Goal: Check status

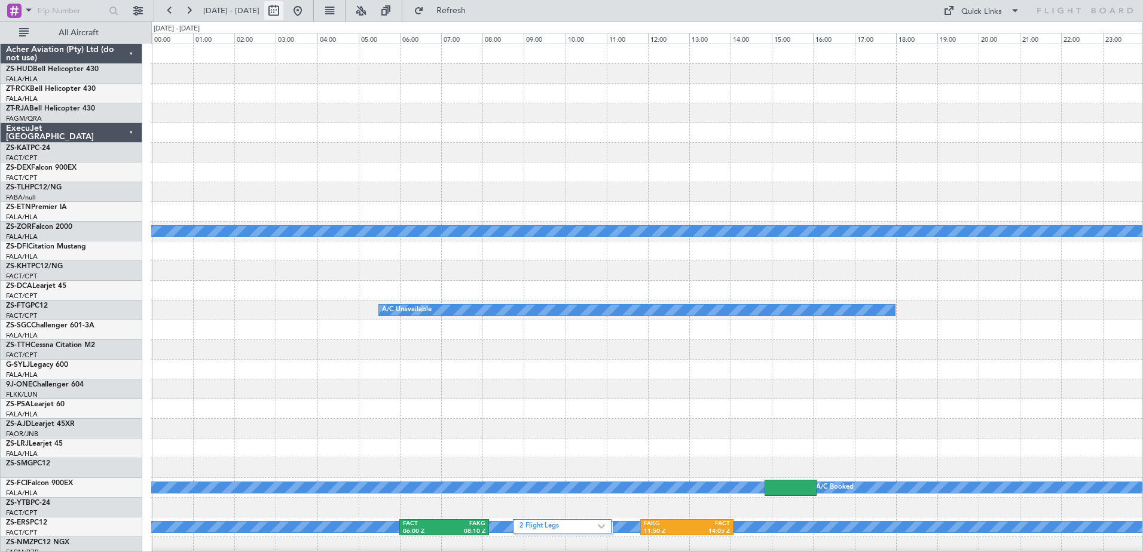
click at [283, 16] on button at bounding box center [273, 10] width 19 height 19
select select "10"
select select "2025"
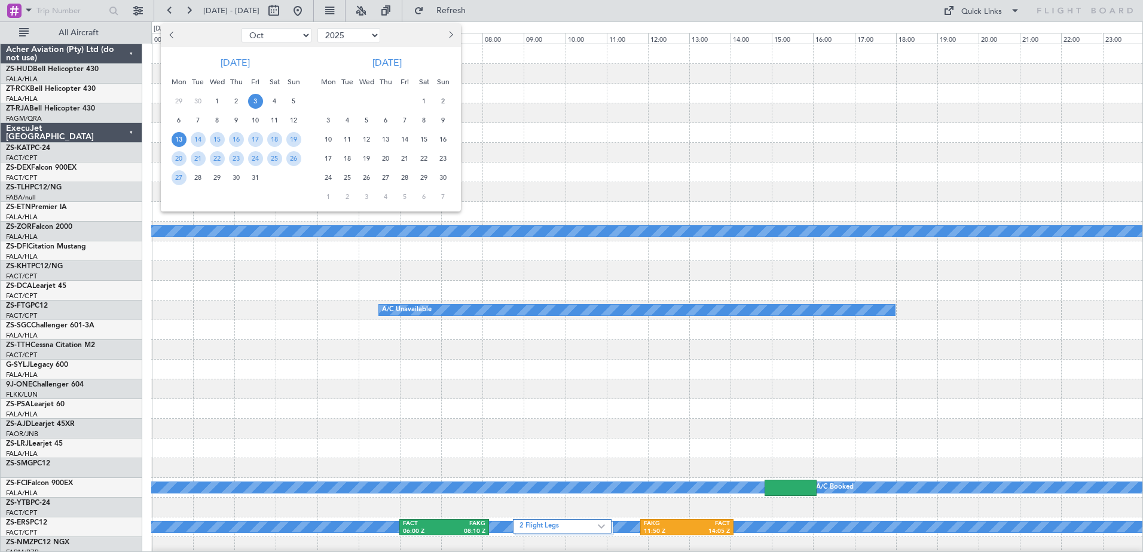
click at [256, 103] on span "3" at bounding box center [255, 101] width 15 height 15
click at [274, 106] on span "4" at bounding box center [274, 101] width 15 height 15
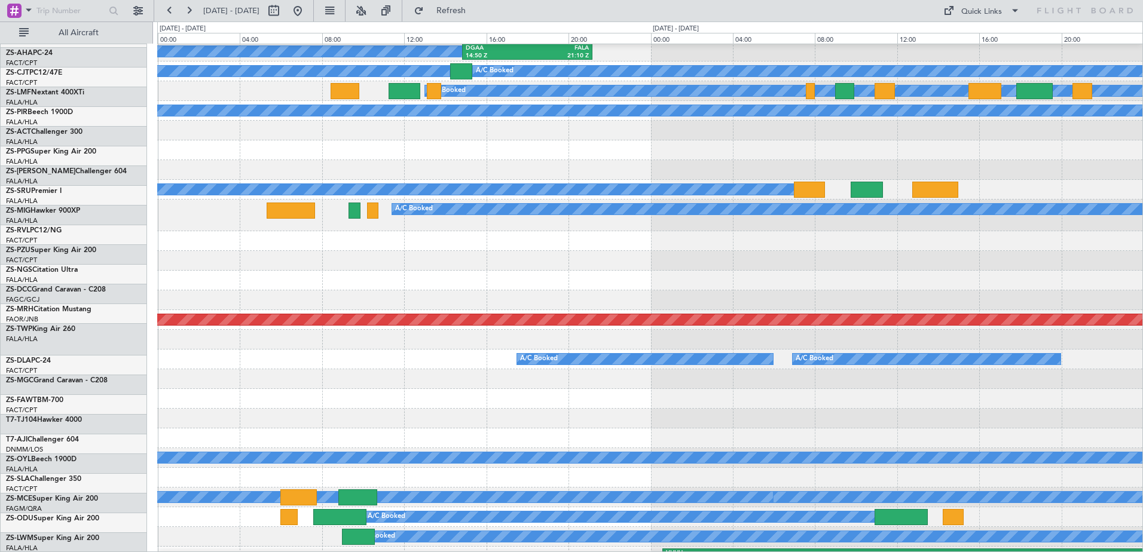
scroll to position [657, 0]
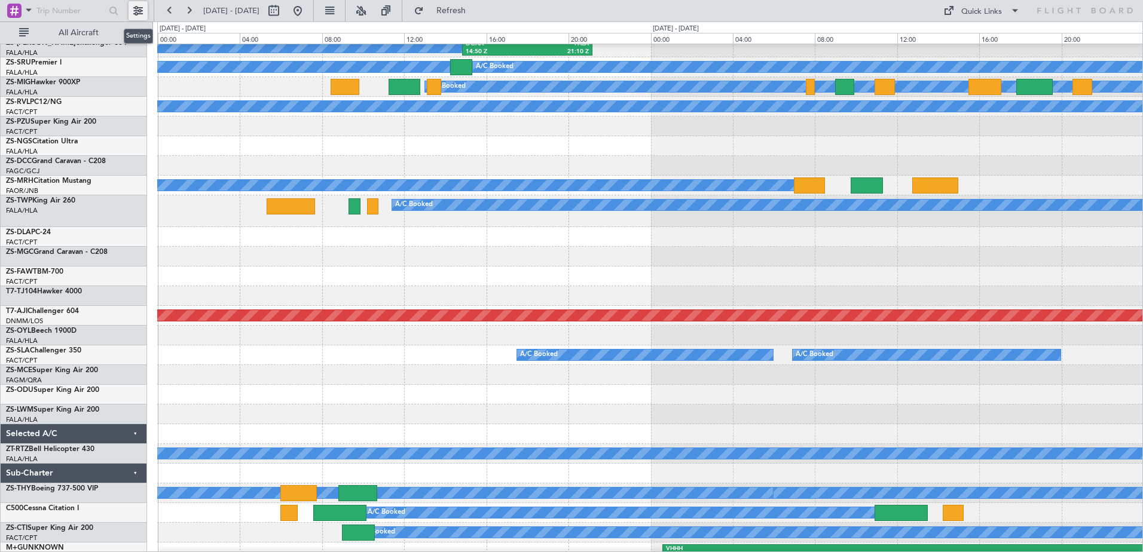
drag, startPoint x: 143, startPoint y: 7, endPoint x: 155, endPoint y: 22, distance: 18.8
click at [143, 7] on button at bounding box center [138, 10] width 19 height 19
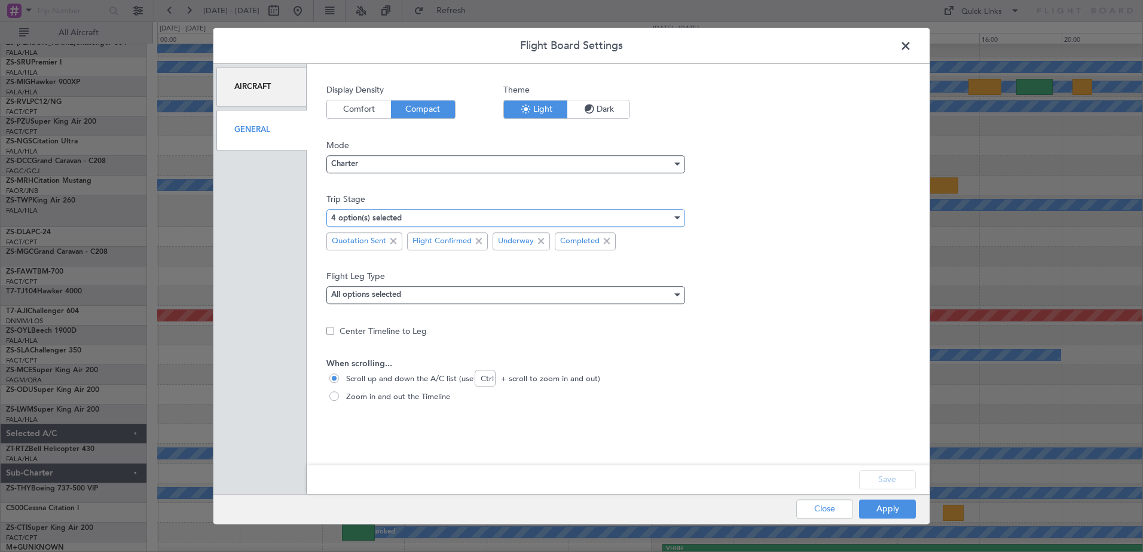
click at [376, 219] on mat-select-trigger "4 option(s) selected" at bounding box center [366, 219] width 71 height 8
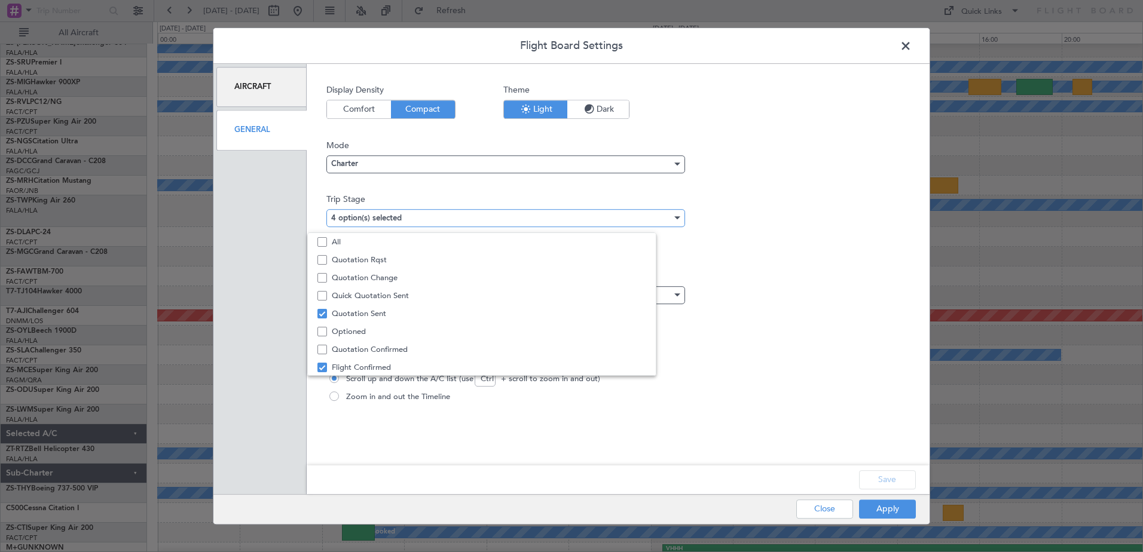
scroll to position [29, 0]
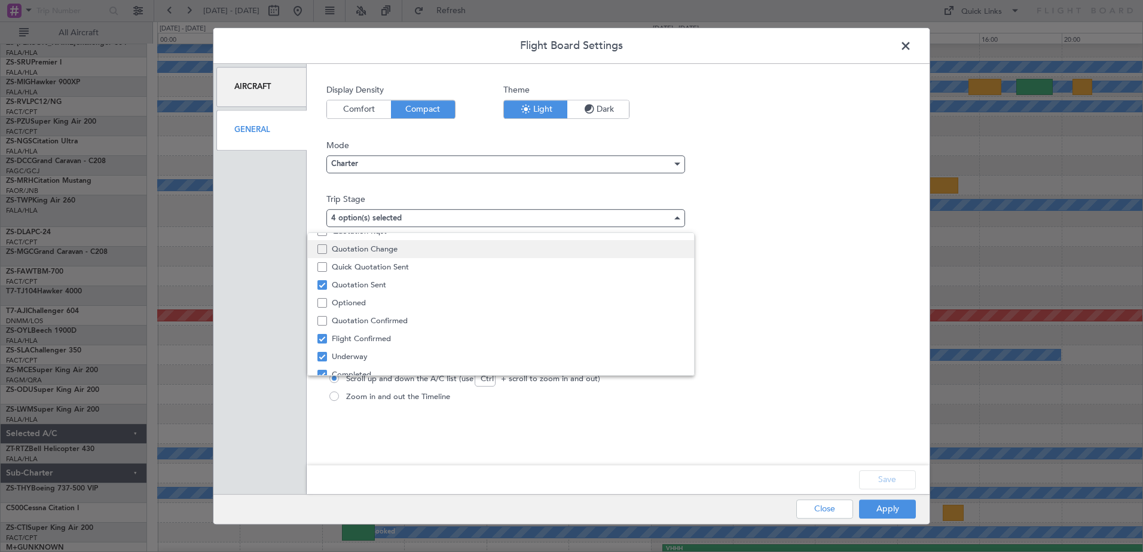
click at [366, 249] on span "Quotation Change" at bounding box center [508, 249] width 353 height 18
click at [879, 510] on div at bounding box center [571, 276] width 1143 height 552
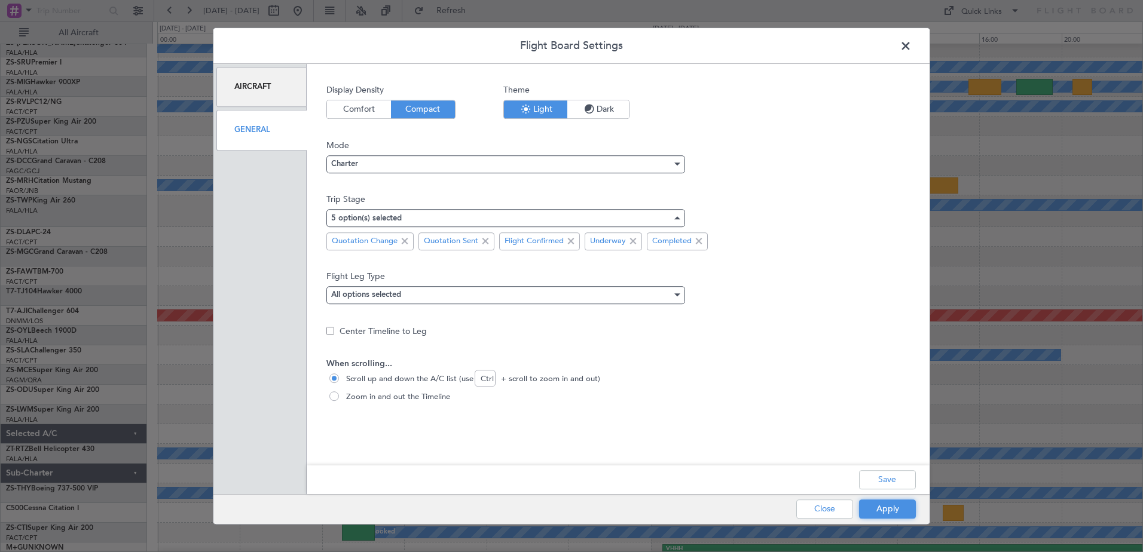
click at [879, 510] on button "Apply" at bounding box center [887, 509] width 57 height 19
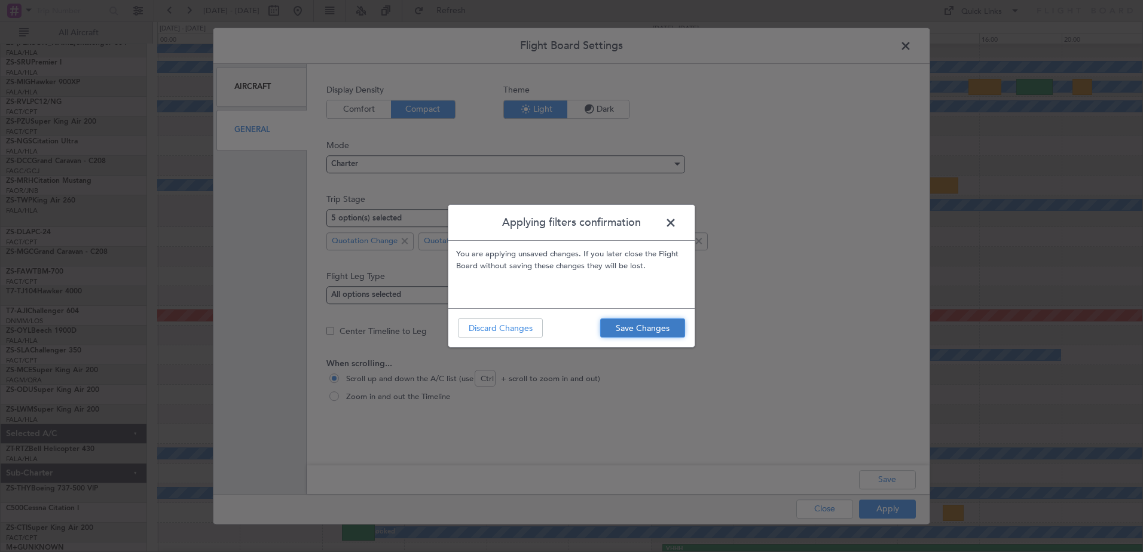
click at [631, 333] on button "Save Changes" at bounding box center [642, 328] width 85 height 19
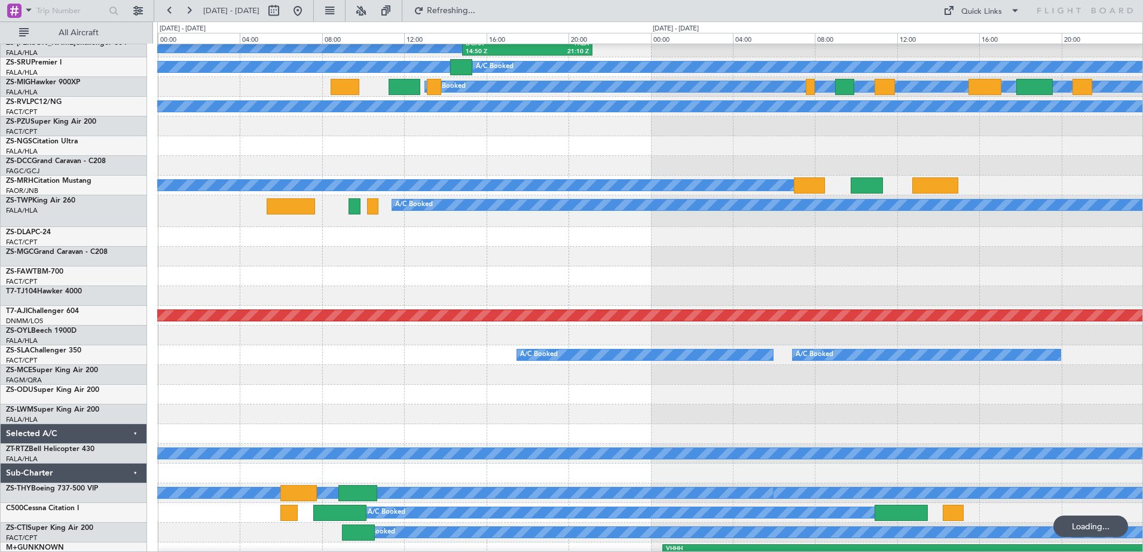
scroll to position [568, 0]
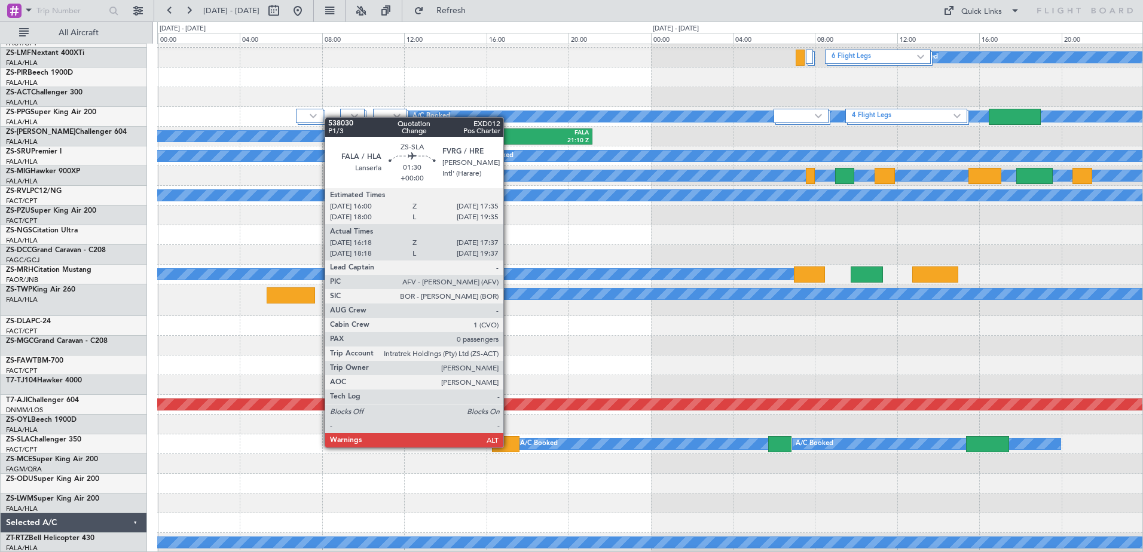
click at [509, 448] on div at bounding box center [505, 444] width 27 height 16
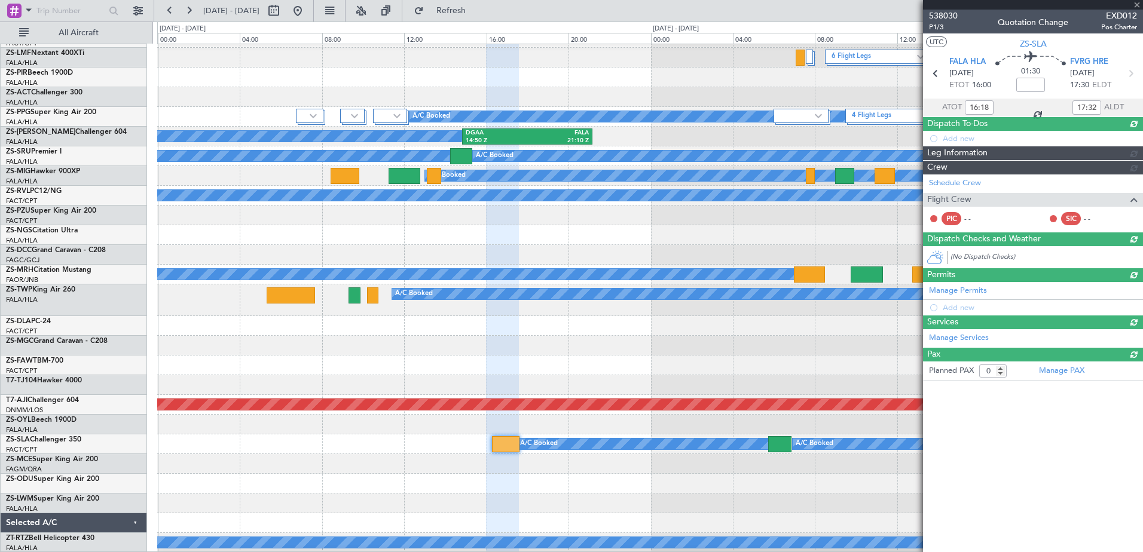
click at [942, 15] on span "538030" at bounding box center [943, 16] width 29 height 13
